Goal: Task Accomplishment & Management: Manage account settings

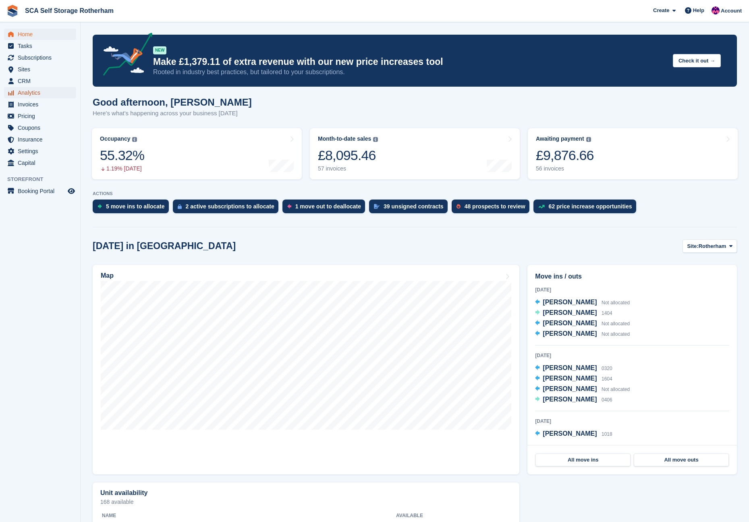
click at [31, 92] on span "Analytics" at bounding box center [42, 92] width 48 height 11
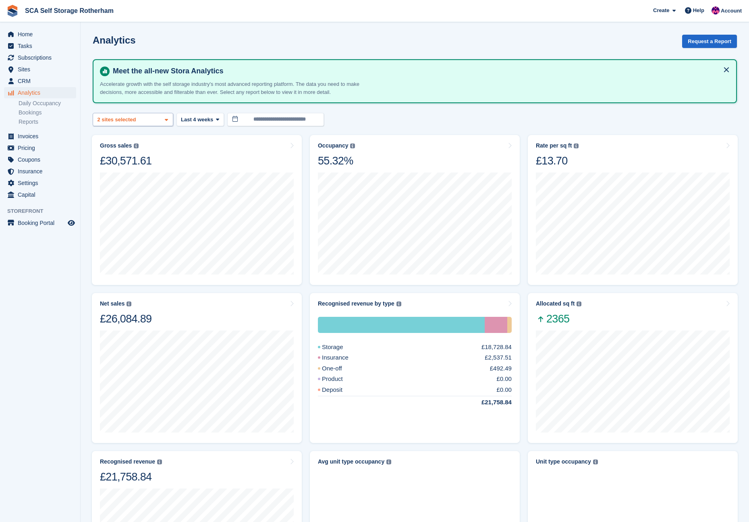
drag, startPoint x: 143, startPoint y: 111, endPoint x: 140, endPoint y: 116, distance: 6.3
click at [142, 112] on turbo-frame "**********" at bounding box center [415, 379] width 644 height 688
click at [137, 126] on turbo-frame "**********" at bounding box center [415, 379] width 644 height 688
click at [148, 121] on div "Rotherham 2 sites selected" at bounding box center [133, 119] width 81 height 13
click at [130, 171] on div "Door-to-Door Storage" at bounding box center [132, 175] width 73 height 22
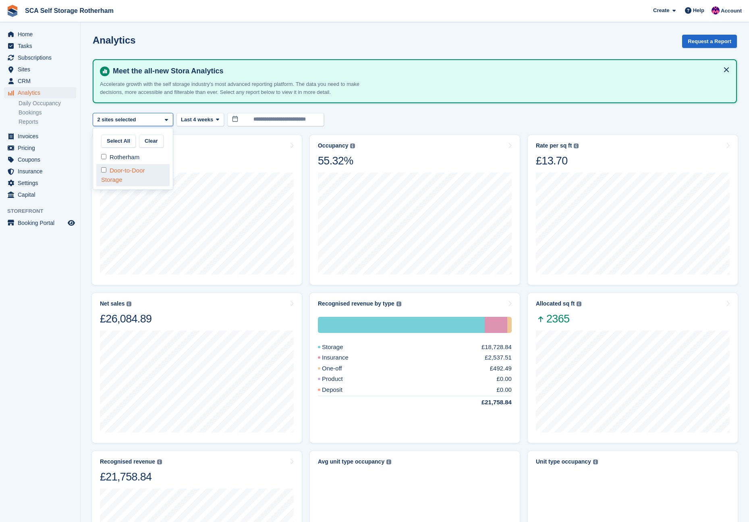
select select "****"
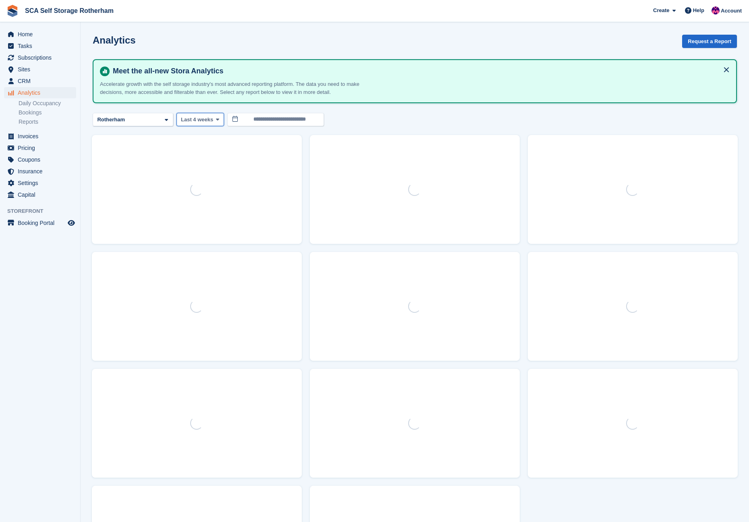
click at [201, 120] on span "Last 4 weeks" at bounding box center [197, 120] width 32 height 8
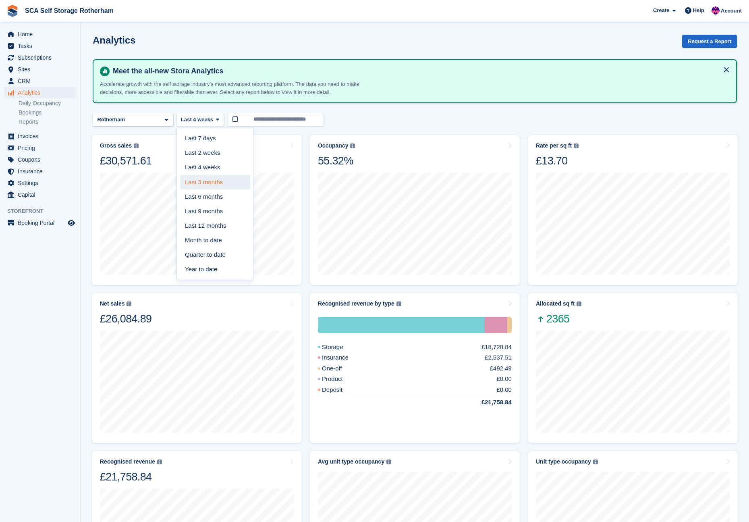
click at [211, 179] on link "Last 3 months" at bounding box center [215, 182] width 70 height 15
click at [236, 305] on div "Net sales The sum of all finalised invoices, after discount and excluding tax. …" at bounding box center [197, 312] width 194 height 25
click at [238, 468] on div "Recognised revenue The sum of all finalised invoices, after discount and exclud…" at bounding box center [197, 470] width 194 height 25
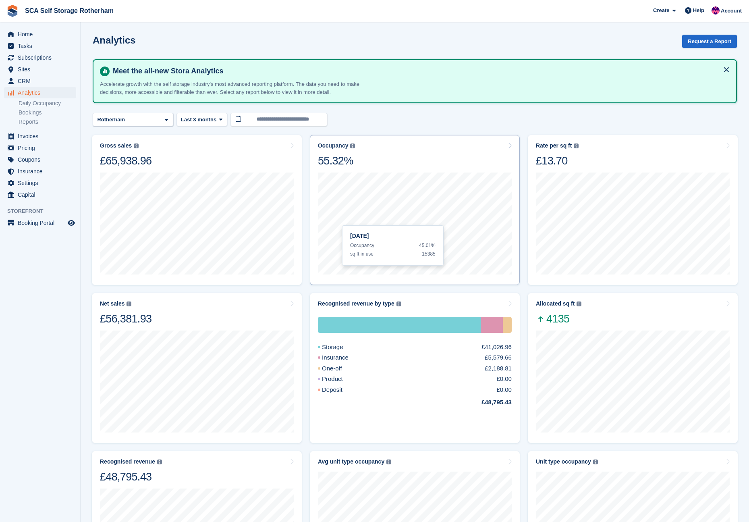
click at [423, 169] on div "[DATE] Occupancy 45.01% sq ft in use 15385" at bounding box center [415, 223] width 194 height 110
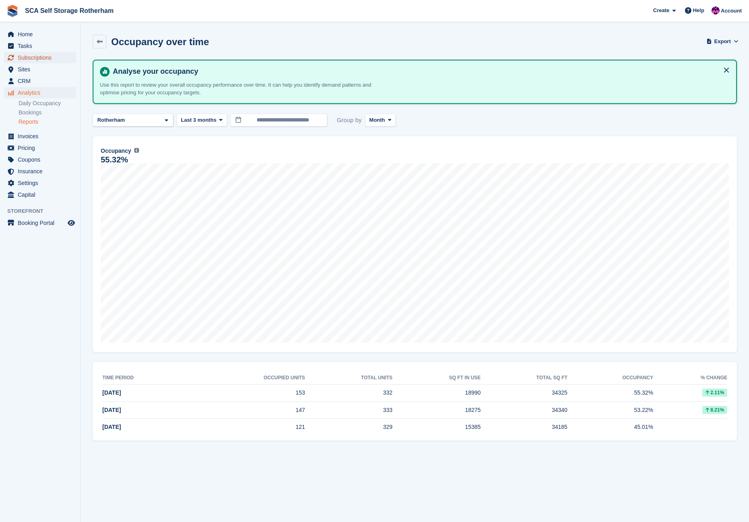
click at [38, 57] on span "Subscriptions" at bounding box center [42, 57] width 48 height 11
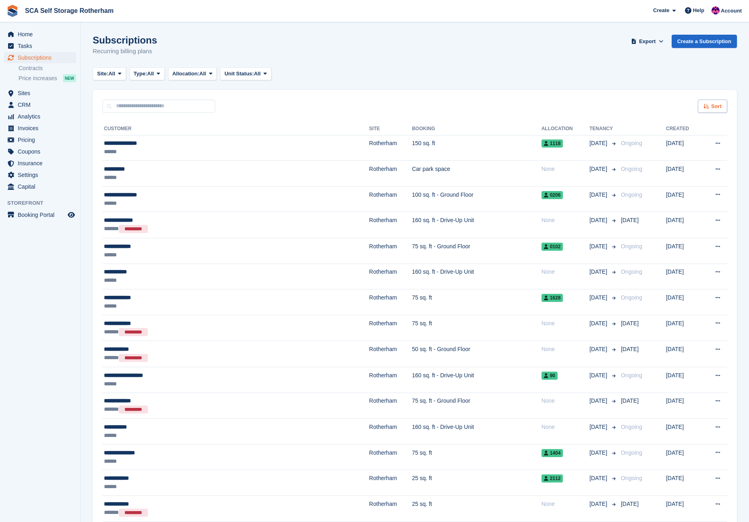
click at [709, 106] on icon at bounding box center [707, 106] width 6 height 5
click at [676, 156] on span "Move in date" at bounding box center [679, 157] width 32 height 6
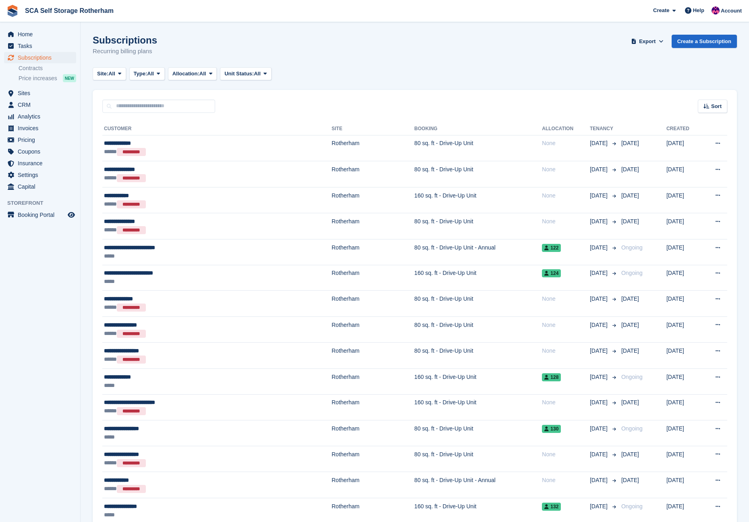
click at [716, 104] on span "Sort" at bounding box center [716, 106] width 10 height 8
click at [696, 201] on span "Move in (newest first)" at bounding box center [691, 200] width 58 height 6
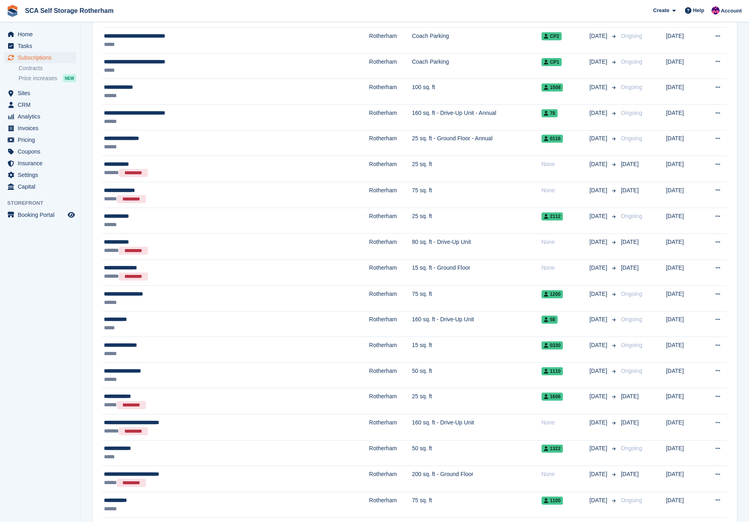
scroll to position [657, 0]
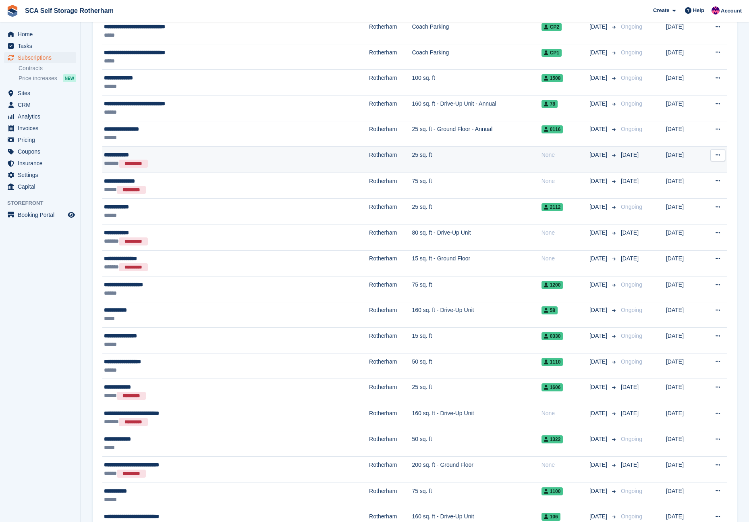
click at [187, 151] on div "**********" at bounding box center [190, 155] width 172 height 8
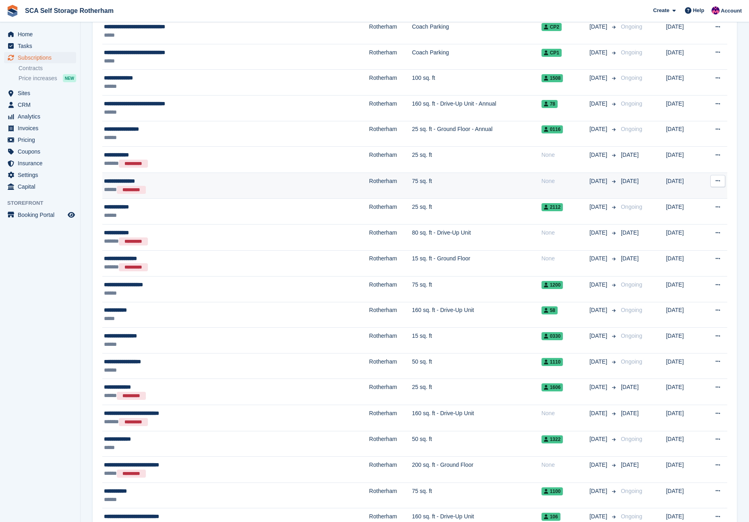
click at [412, 183] on td "75 sq. ft" at bounding box center [476, 186] width 129 height 26
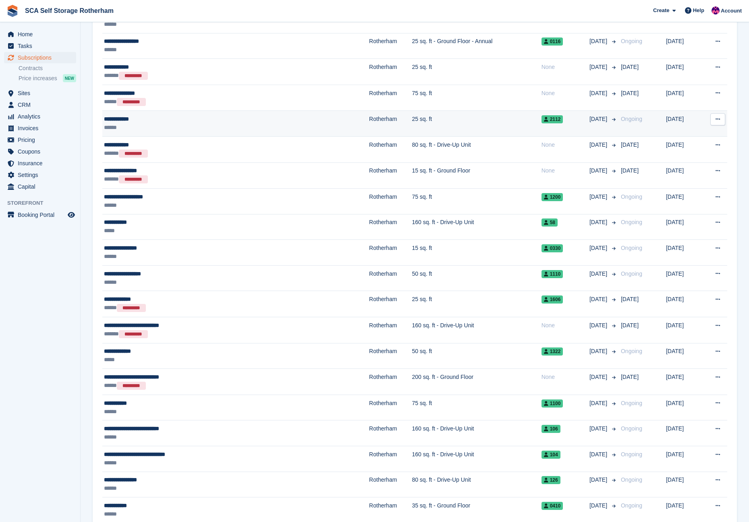
scroll to position [746, 0]
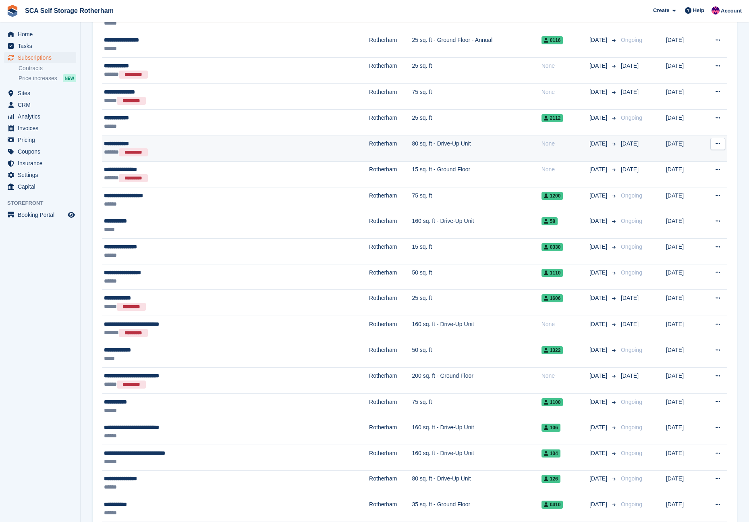
click at [542, 147] on div "None" at bounding box center [566, 143] width 48 height 8
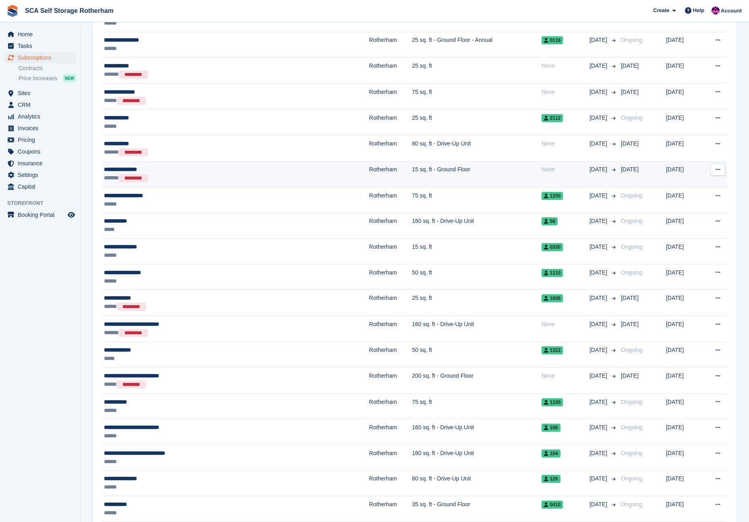
click at [159, 177] on div "****** *********" at bounding box center [190, 178] width 172 height 9
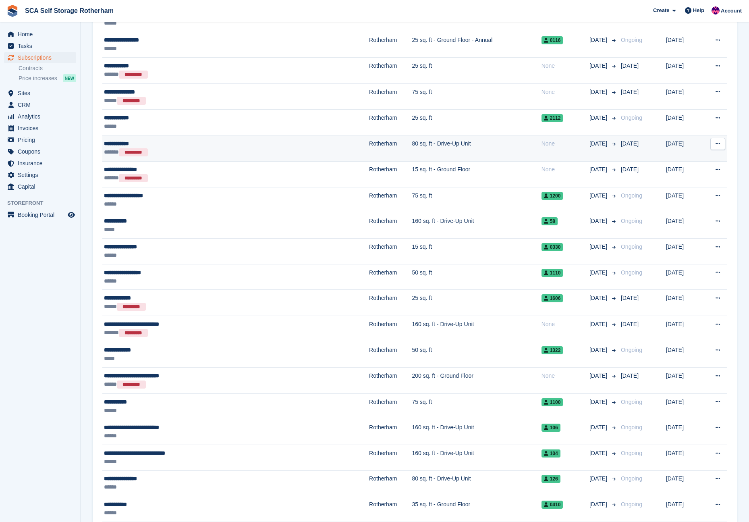
click at [369, 141] on td "Rotherham" at bounding box center [390, 148] width 43 height 26
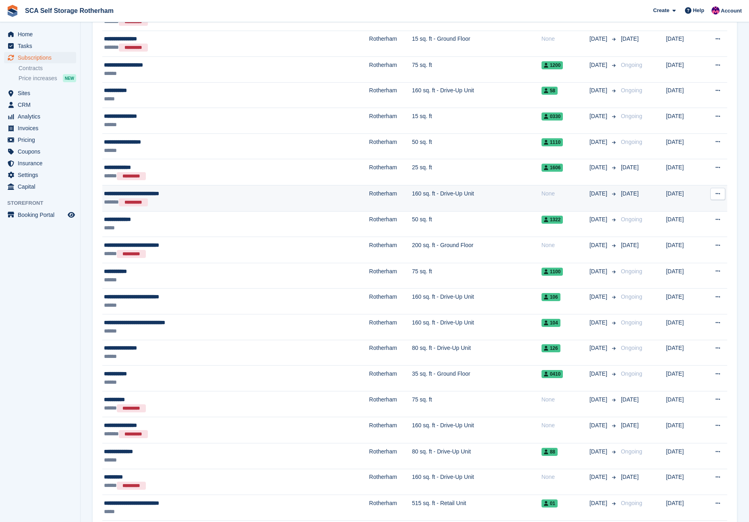
scroll to position [877, 0]
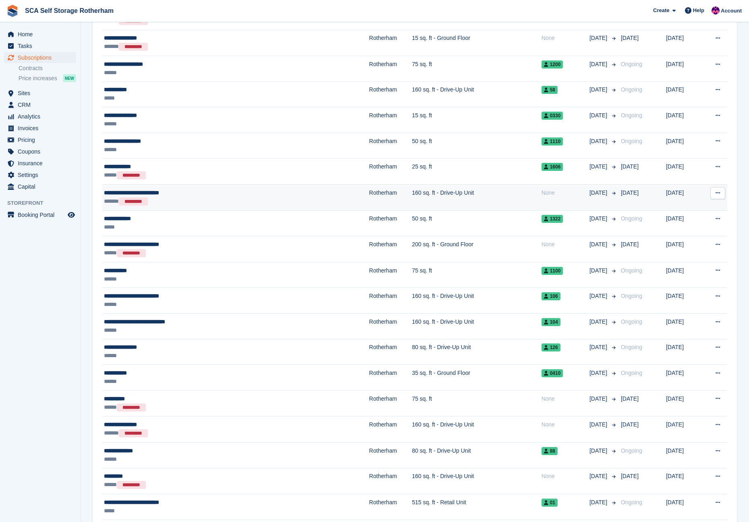
click at [412, 196] on td "160 sq. ft - Drive-Up Unit" at bounding box center [476, 198] width 129 height 26
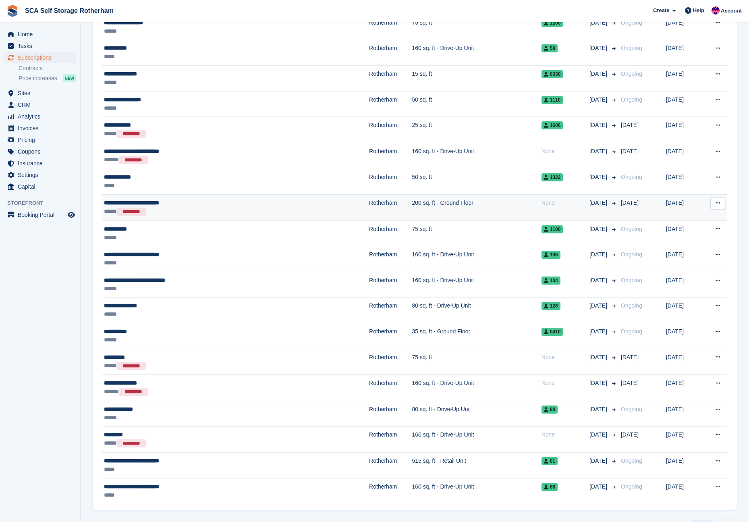
scroll to position [941, 0]
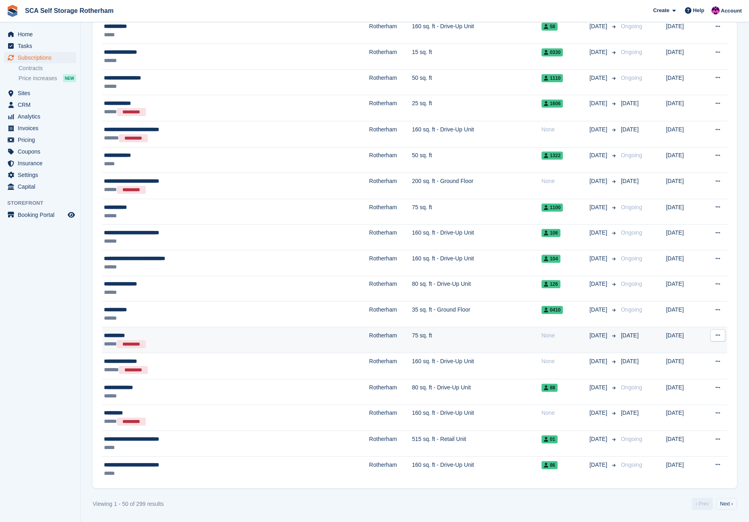
click at [542, 345] on td "None" at bounding box center [566, 340] width 48 height 26
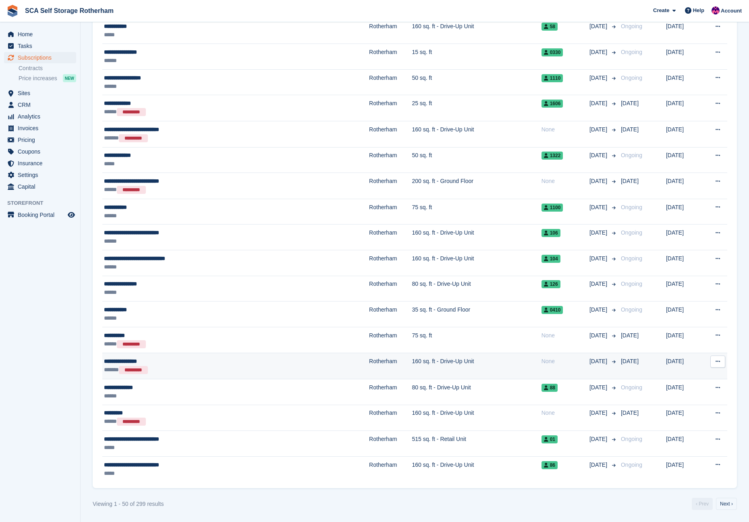
click at [412, 370] on td "160 sq. ft - Drive-Up Unit" at bounding box center [476, 366] width 129 height 26
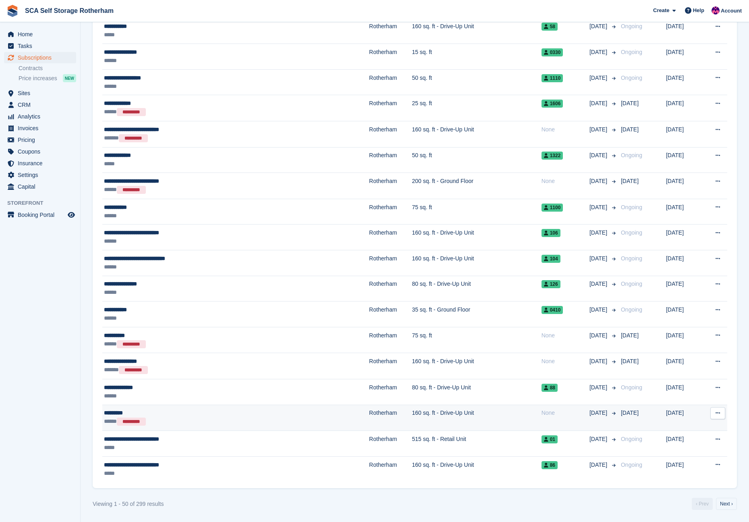
click at [542, 410] on div "None" at bounding box center [566, 413] width 48 height 8
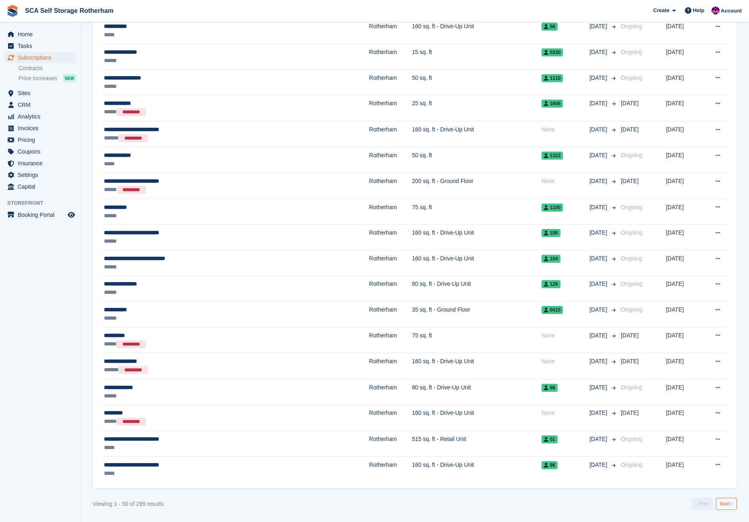
click at [722, 502] on link "Next ›" at bounding box center [726, 504] width 21 height 12
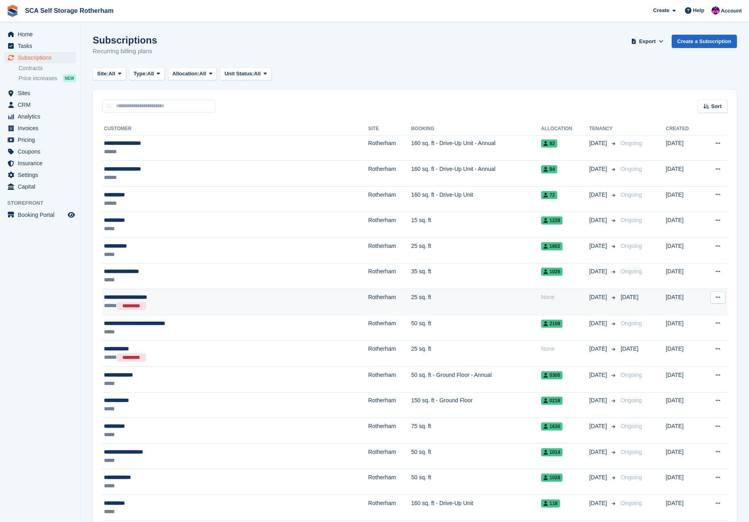
click at [411, 304] on td "25 sq. ft" at bounding box center [476, 302] width 130 height 26
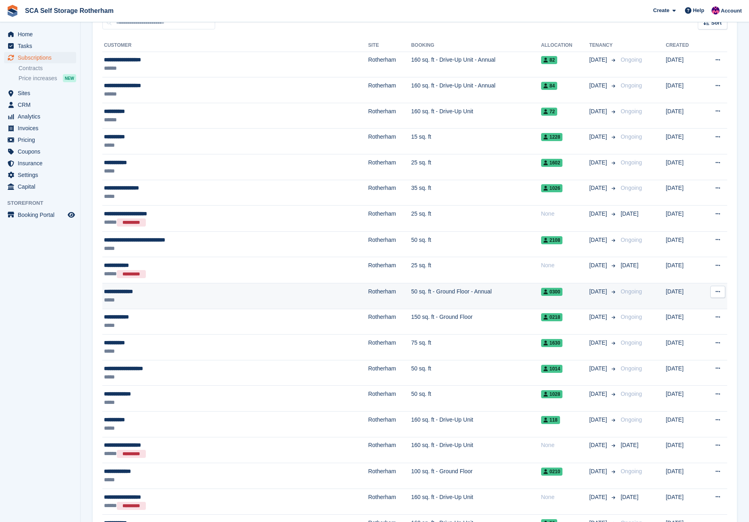
scroll to position [93, 0]
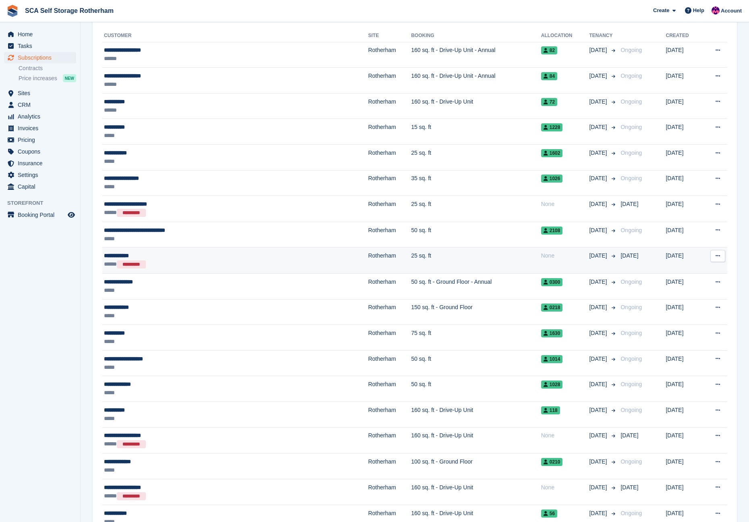
click at [556, 267] on td "None" at bounding box center [565, 260] width 48 height 26
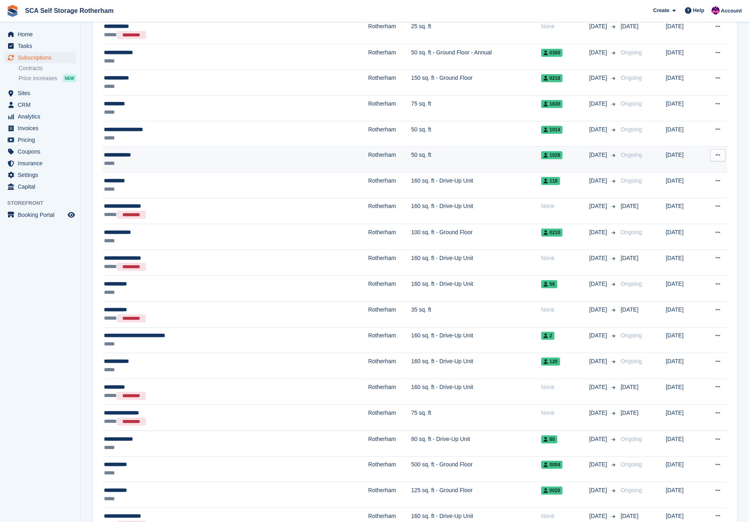
scroll to position [331, 0]
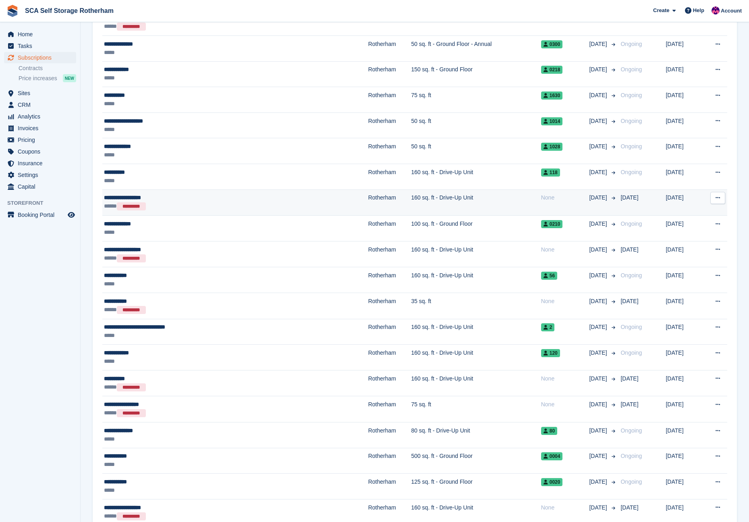
click at [478, 195] on td "160 sq. ft - Drive-Up Unit" at bounding box center [476, 202] width 130 height 26
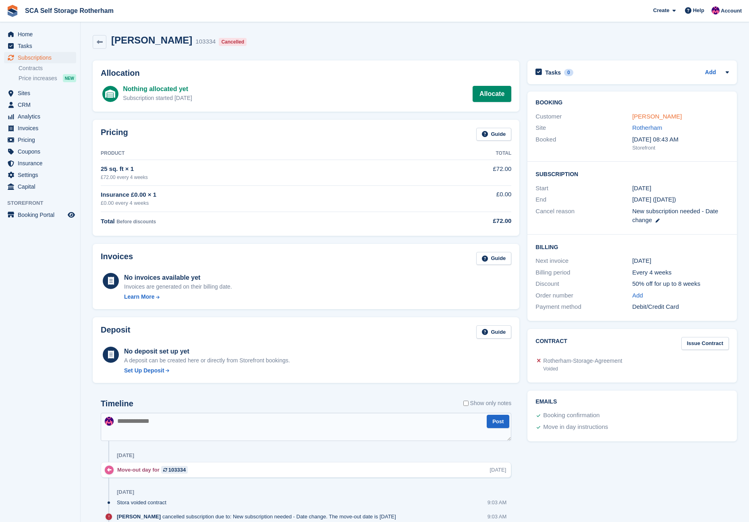
click at [640, 113] on link "[PERSON_NAME]" at bounding box center [657, 116] width 50 height 7
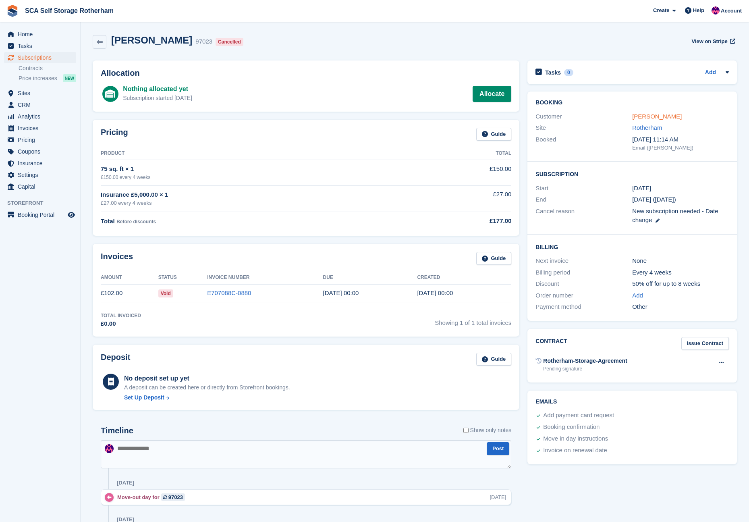
click at [667, 119] on link "[PERSON_NAME]" at bounding box center [657, 116] width 50 height 7
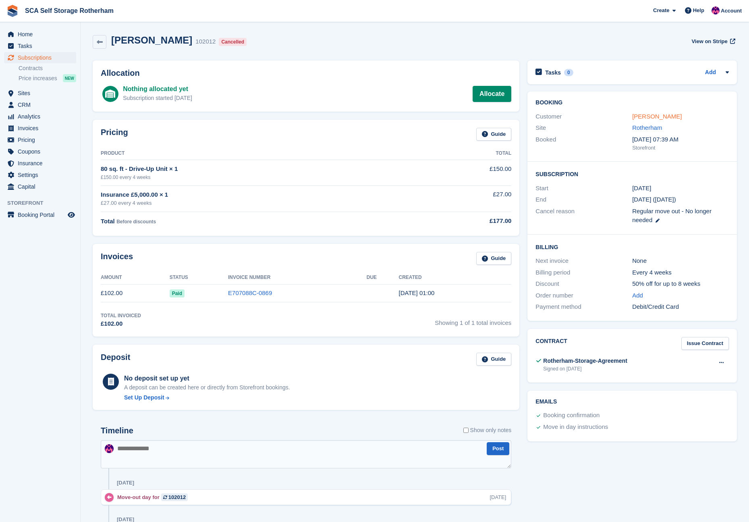
click at [663, 118] on link "[PERSON_NAME]" at bounding box center [657, 116] width 50 height 7
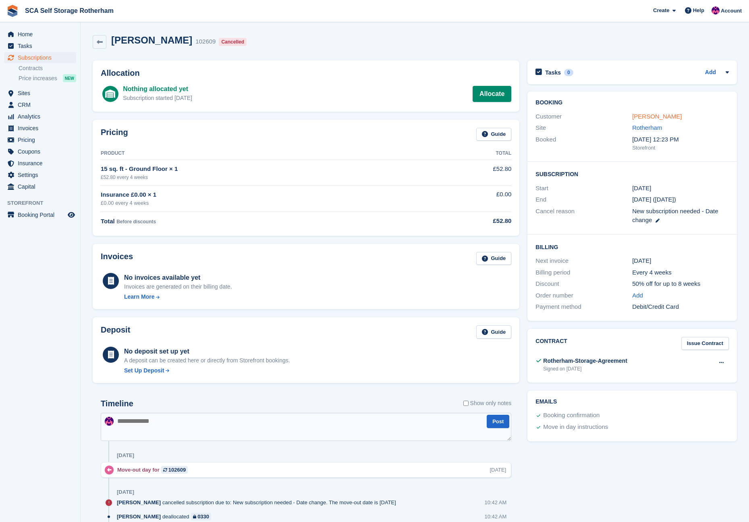
click at [669, 116] on link "Rebecca Jowosimi" at bounding box center [657, 116] width 50 height 7
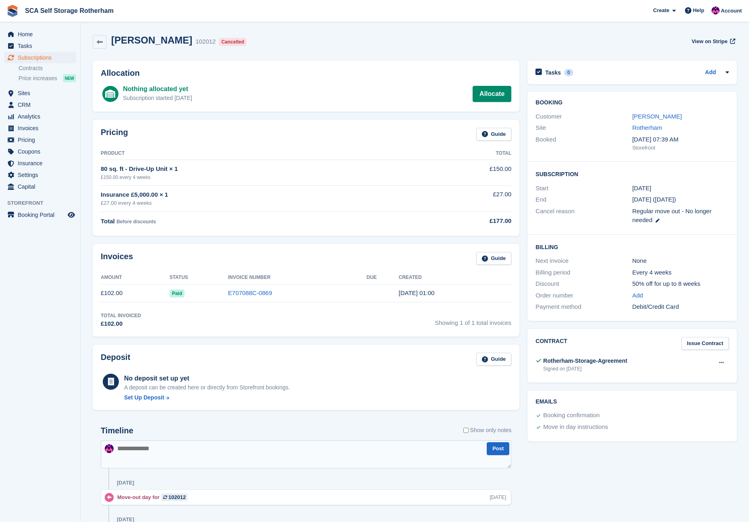
click at [631, 108] on div "Booking Customer [PERSON_NAME] Site [GEOGRAPHIC_DATA] Booked [DATE] 07:39 AM St…" at bounding box center [633, 126] width 210 height 70
drag, startPoint x: 649, startPoint y: 115, endPoint x: 280, endPoint y: 52, distance: 373.8
click at [649, 115] on link "Mickey Hurst" at bounding box center [657, 116] width 50 height 7
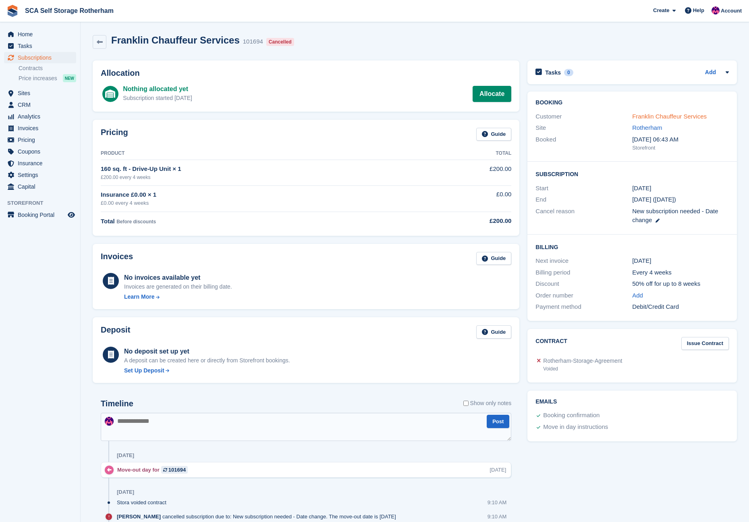
click at [685, 114] on link "Franklin Chauffeur Services" at bounding box center [669, 116] width 75 height 7
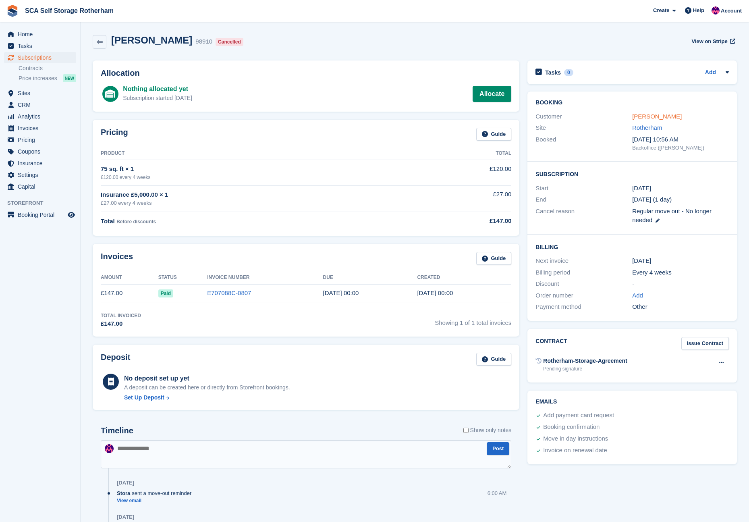
click at [649, 116] on link "[PERSON_NAME]" at bounding box center [657, 116] width 50 height 7
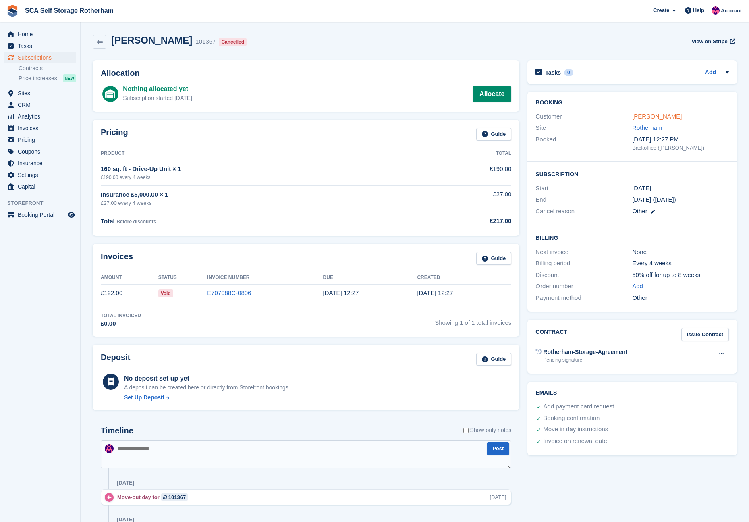
click at [649, 118] on link "Mohammed Ishtiaq" at bounding box center [657, 116] width 50 height 7
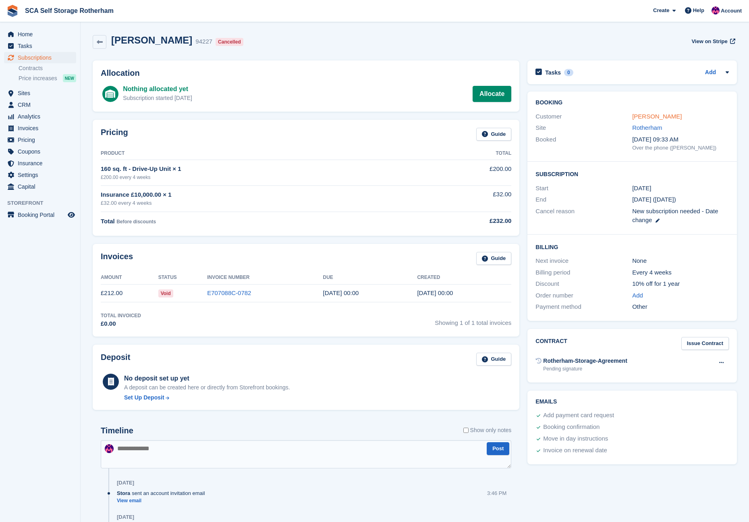
click at [653, 116] on link "Amir Araf" at bounding box center [657, 116] width 50 height 7
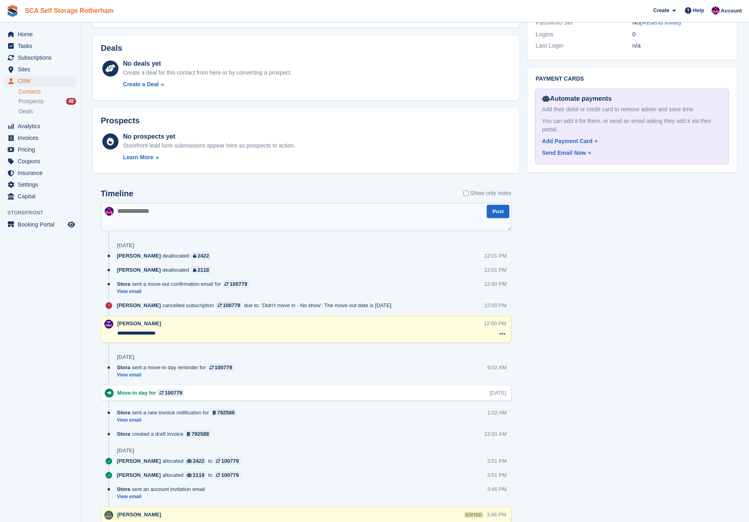
scroll to position [400, 0]
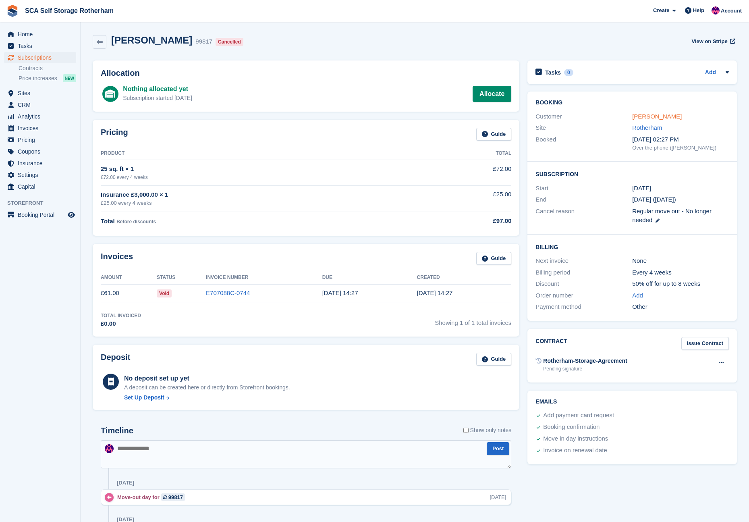
click at [674, 118] on link "[PERSON_NAME]" at bounding box center [657, 116] width 50 height 7
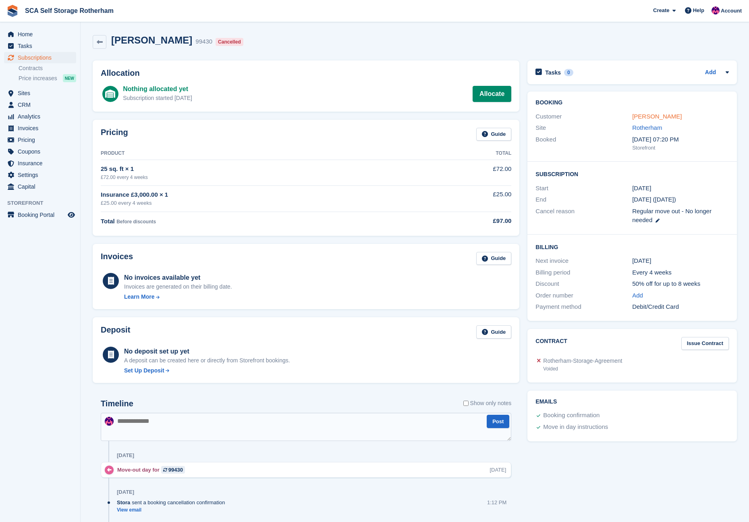
click at [651, 116] on link "Susanna Lin" at bounding box center [657, 116] width 50 height 7
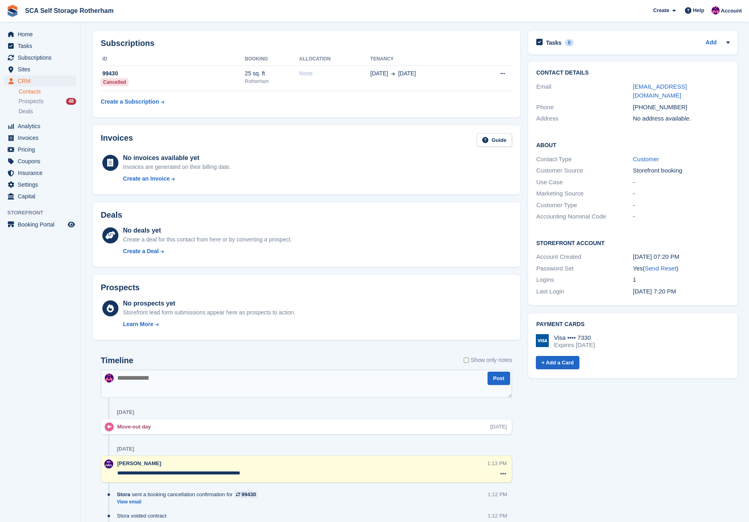
scroll to position [38, 0]
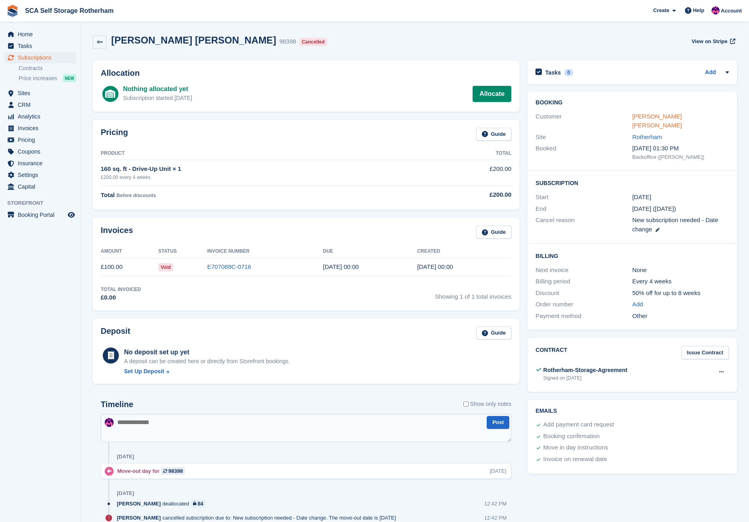
click at [646, 114] on link "[PERSON_NAME] [PERSON_NAME]" at bounding box center [657, 121] width 50 height 16
